Goal: Transaction & Acquisition: Purchase product/service

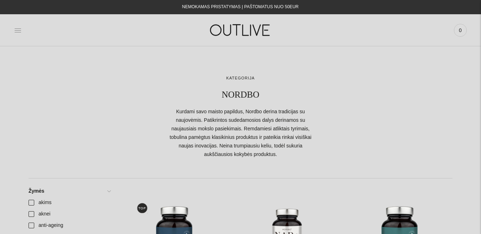
click at [18, 33] on icon at bounding box center [17, 30] width 7 height 7
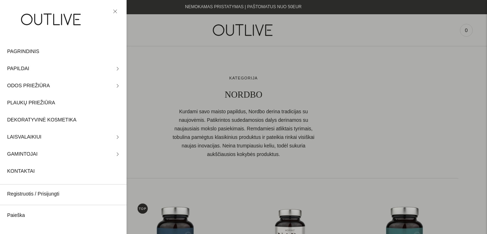
click at [163, 45] on div at bounding box center [243, 117] width 487 height 234
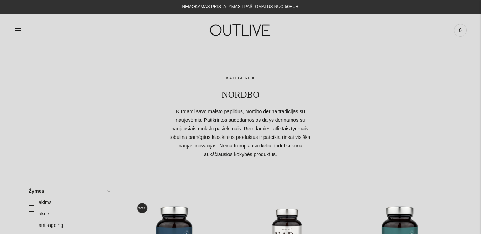
click at [18, 25] on link at bounding box center [17, 30] width 7 height 16
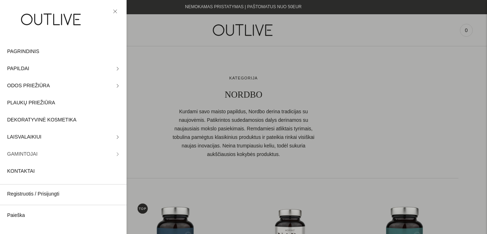
click at [113, 151] on link "GAMINTOJAI" at bounding box center [63, 154] width 127 height 17
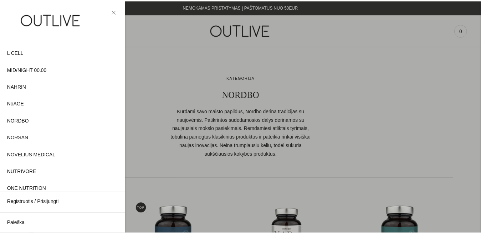
scroll to position [238, 0]
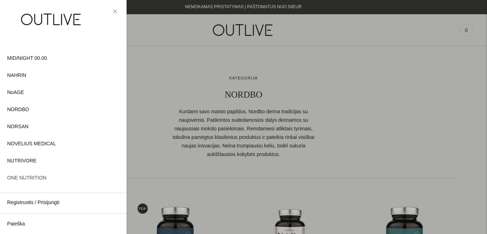
click at [38, 178] on span "ONE NUTRITION" at bounding box center [26, 178] width 39 height 9
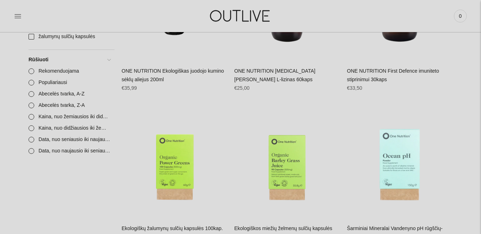
scroll to position [1105, 0]
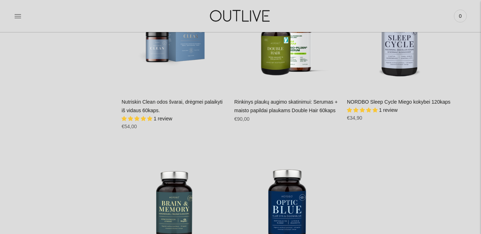
scroll to position [1485, 0]
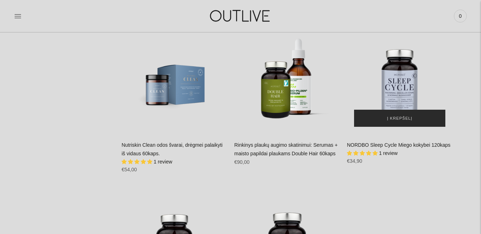
click at [396, 116] on span "Į krepšelį" at bounding box center [399, 118] width 25 height 7
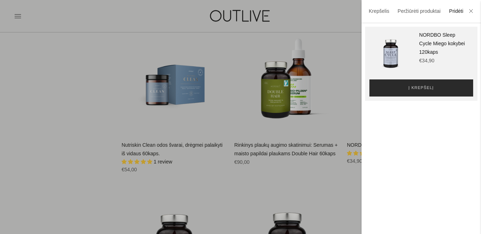
click at [411, 89] on span "Į krepšelį" at bounding box center [421, 87] width 25 height 7
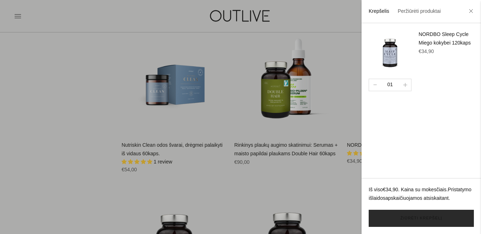
click at [419, 217] on link "Žiūrėti krepšelį" at bounding box center [421, 218] width 105 height 17
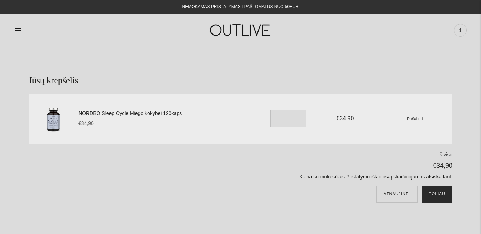
click at [437, 190] on button "Toliau" at bounding box center [437, 194] width 31 height 17
click at [415, 120] on small "Pašalinti" at bounding box center [415, 118] width 16 height 5
